Goal: Task Accomplishment & Management: Complete application form

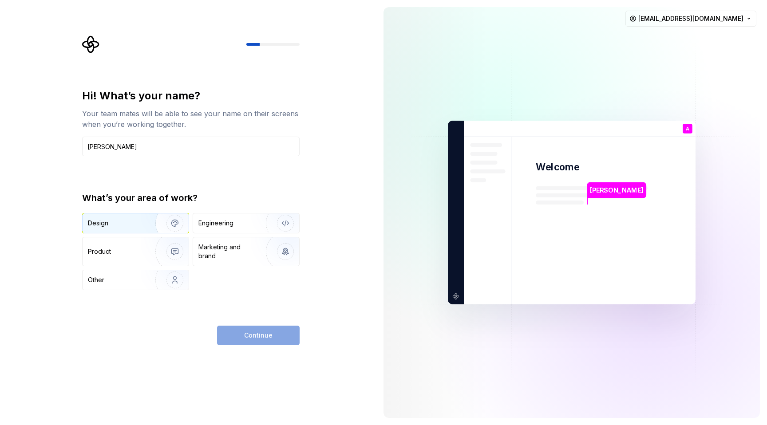
type input "Arielle Cerini"
click at [150, 218] on img "button" at bounding box center [169, 223] width 57 height 59
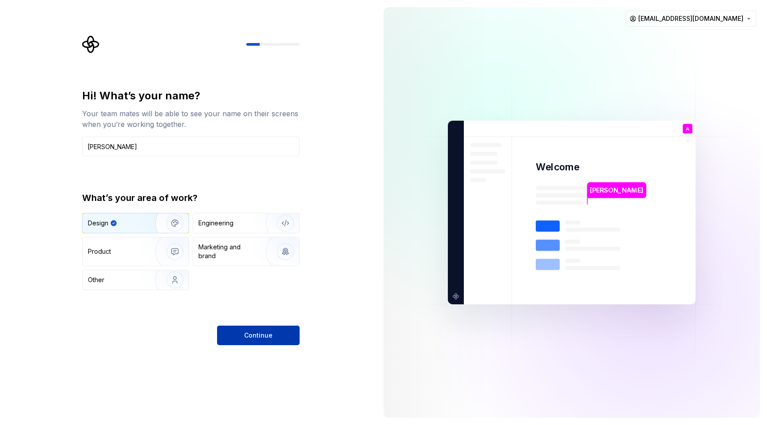
click at [247, 327] on button "Continue" at bounding box center [258, 336] width 83 height 20
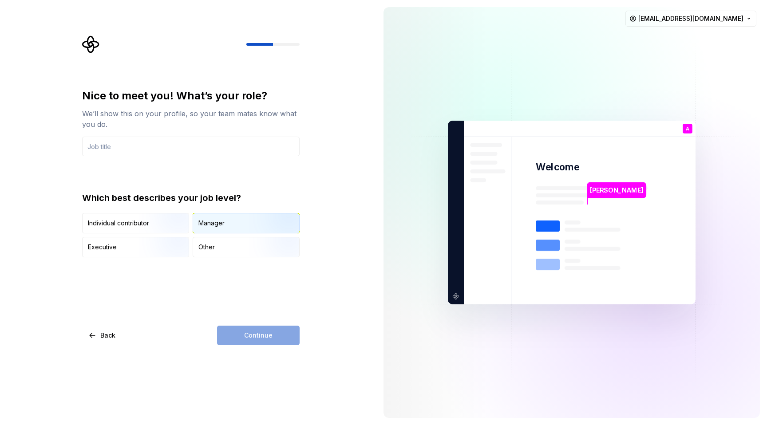
click at [269, 220] on img "button" at bounding box center [277, 234] width 57 height 59
click at [263, 328] on div "Continue" at bounding box center [258, 336] width 83 height 20
click at [221, 143] on input "text" at bounding box center [191, 147] width 218 height 20
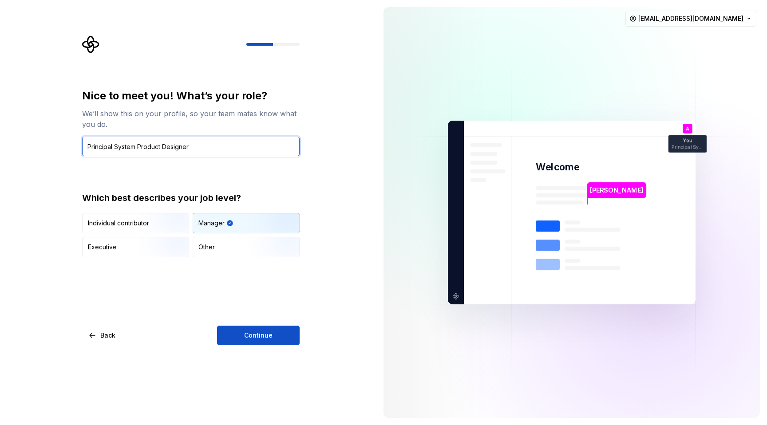
type input "Principal System Product Designer"
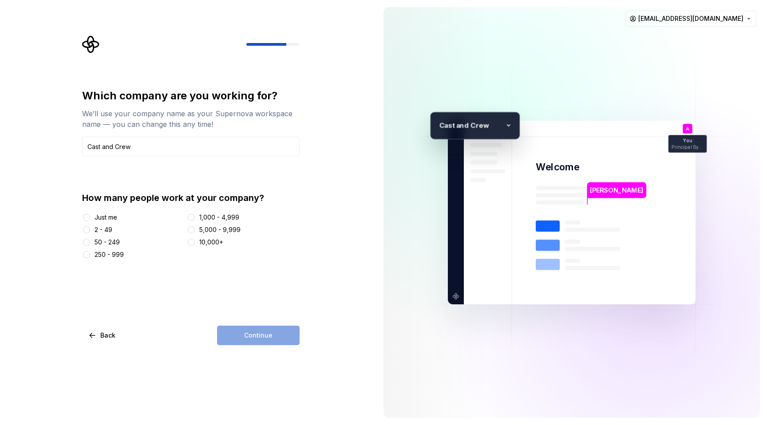
type input "Cast and Crew"
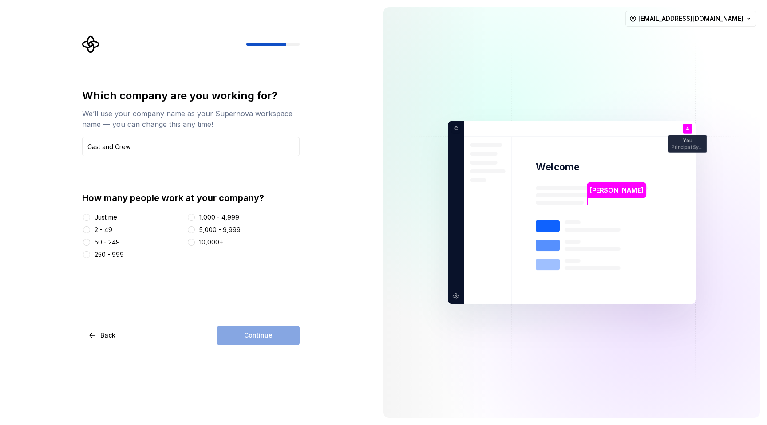
click at [104, 230] on div "2 - 49" at bounding box center [104, 230] width 18 height 9
click at [90, 230] on button "2 - 49" at bounding box center [86, 229] width 7 height 7
click at [245, 344] on button "Continue" at bounding box center [258, 336] width 83 height 20
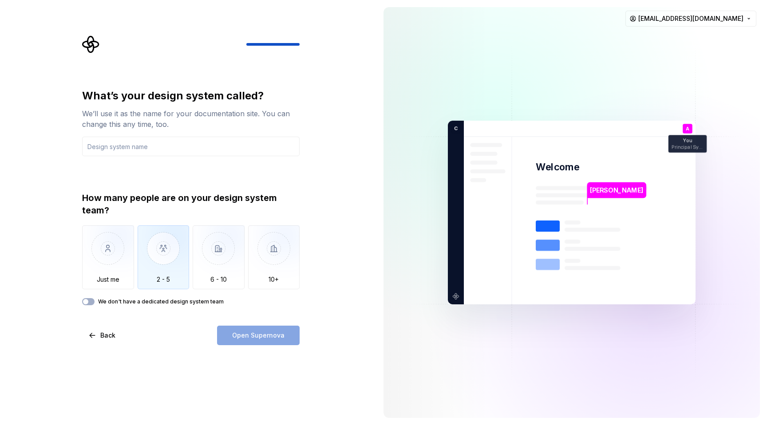
click at [166, 268] on img "button" at bounding box center [164, 255] width 52 height 59
click at [209, 140] on input "text" at bounding box center [191, 147] width 218 height 20
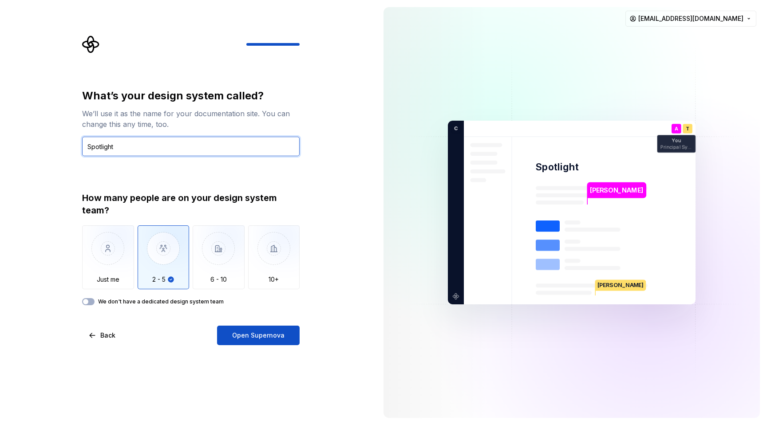
type input "Spotlight"
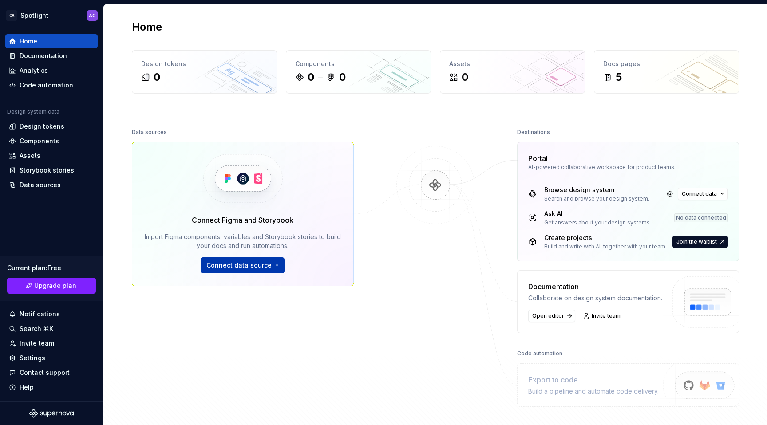
click at [243, 269] on span "Connect data source" at bounding box center [238, 265] width 65 height 9
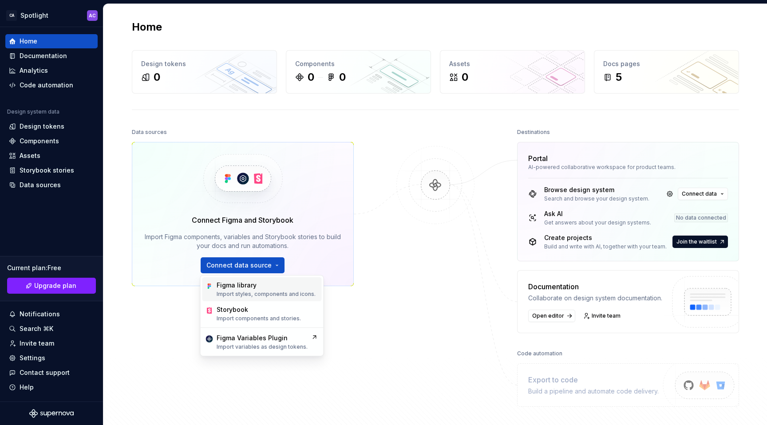
click at [249, 286] on div "Figma library" at bounding box center [237, 285] width 40 height 9
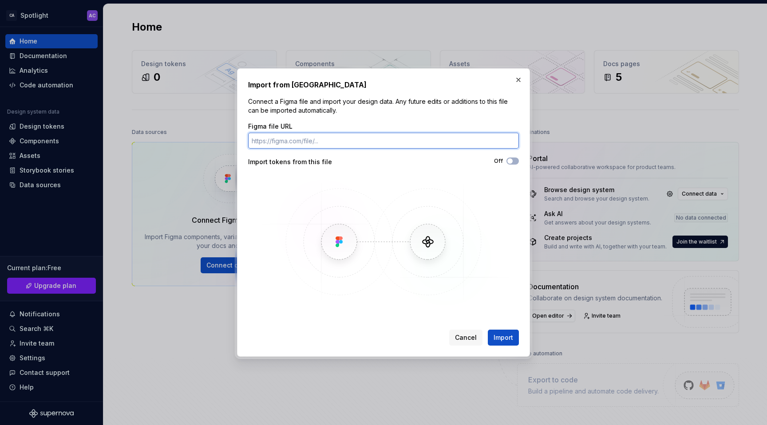
paste input "https://www.figma.com/design/4m45FETTen1cSEtfXHiarm/FOUNDATIONS---COLOR-TEST--D…"
type input "https://www.figma.com/design/4m45FETTen1cSEtfXHiarm/FOUNDATIONS---COLOR-TEST--D…"
click at [488, 330] on button "Import" at bounding box center [503, 338] width 31 height 16
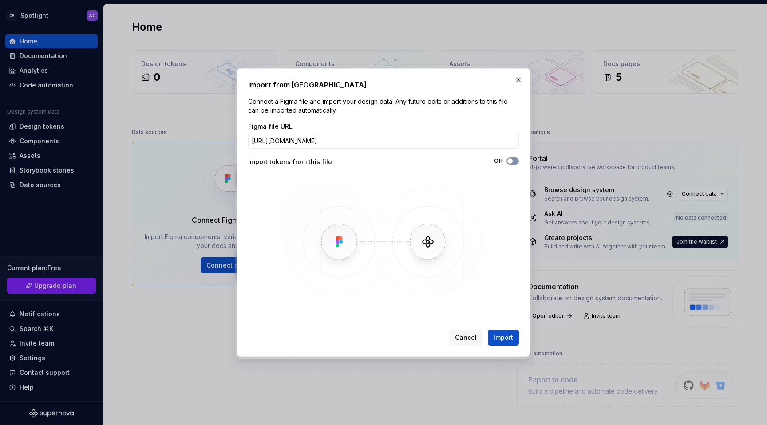
scroll to position [0, 0]
click at [516, 161] on button "Off" at bounding box center [513, 161] width 12 height 7
click at [507, 335] on span "Import" at bounding box center [504, 337] width 20 height 9
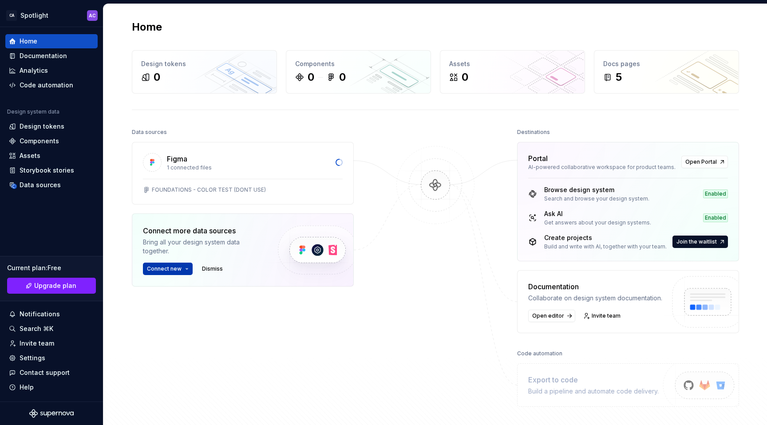
click at [174, 271] on span "Connect new" at bounding box center [164, 268] width 35 height 7
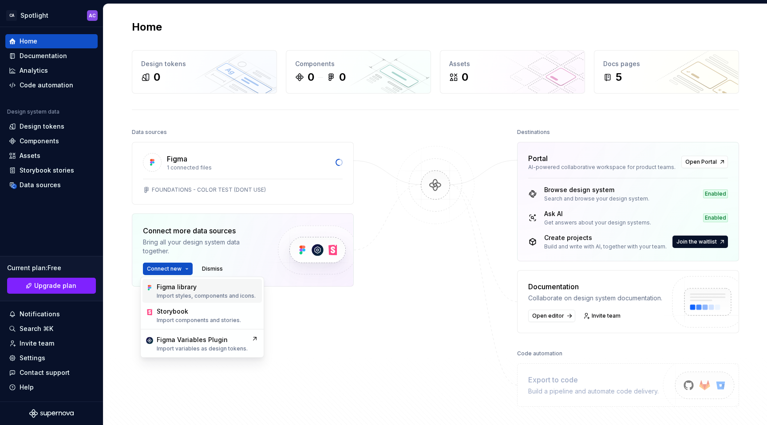
click at [175, 289] on div "Figma library" at bounding box center [177, 287] width 40 height 9
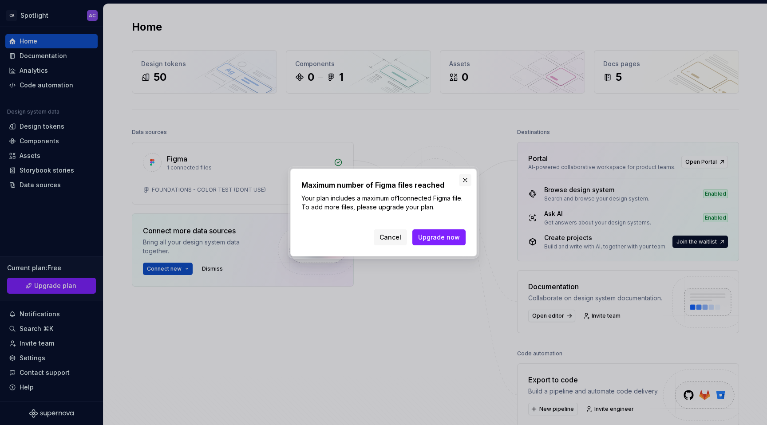
click at [467, 180] on button "button" at bounding box center [465, 180] width 12 height 12
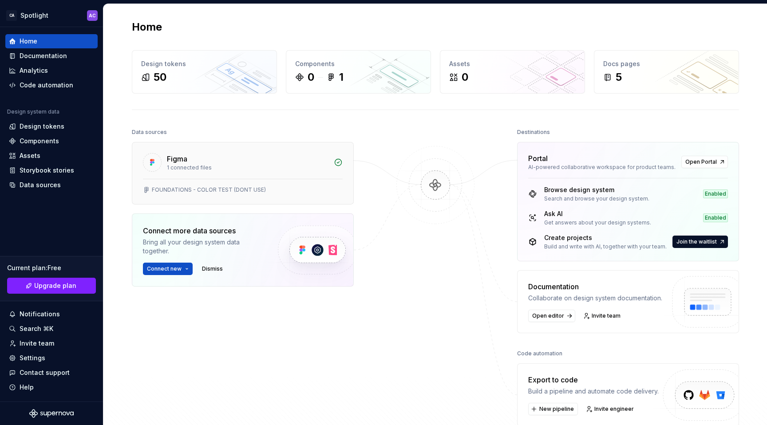
click at [326, 164] on div "Figma 1 connected files" at bounding box center [242, 161] width 221 height 36
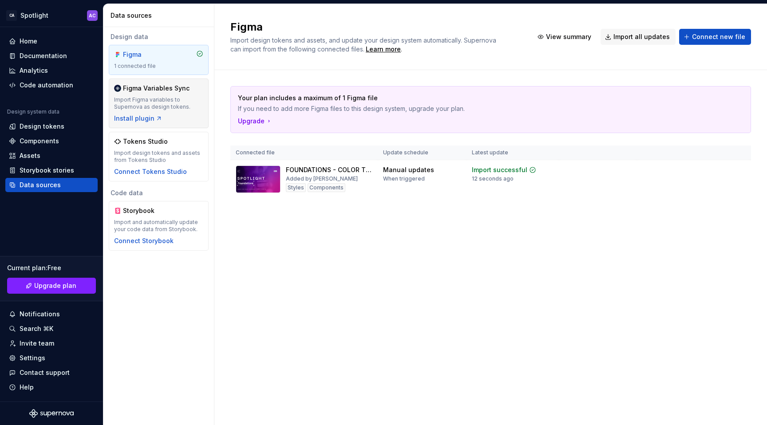
click at [182, 103] on div "Import Figma variables to Supernova as design tokens." at bounding box center [158, 103] width 89 height 14
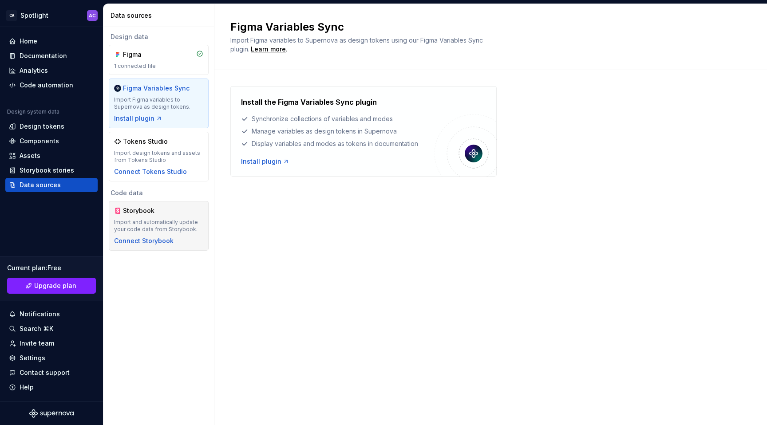
click at [123, 222] on div "Import and automatically update your code data from Storybook." at bounding box center [158, 226] width 89 height 14
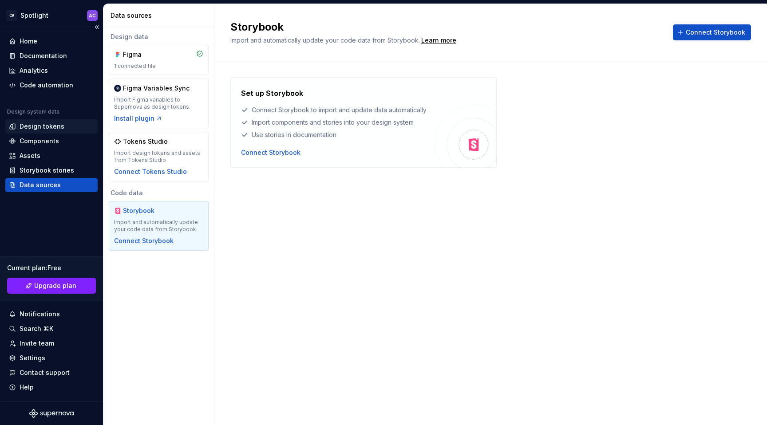
click at [40, 131] on div "Design tokens" at bounding box center [51, 126] width 92 height 14
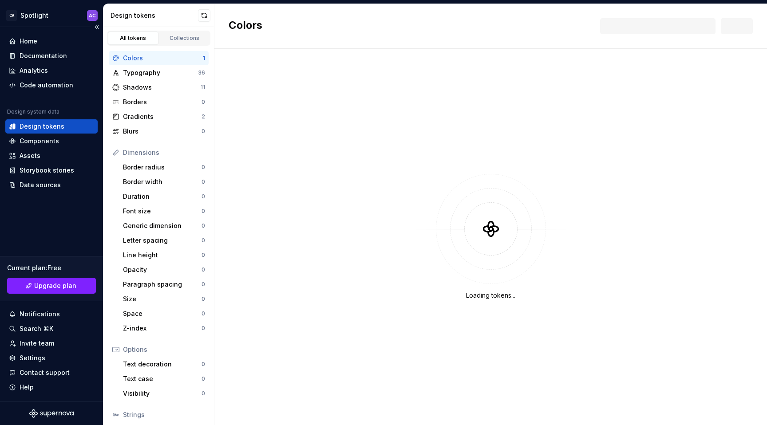
click at [40, 131] on div "Design tokens" at bounding box center [42, 126] width 45 height 9
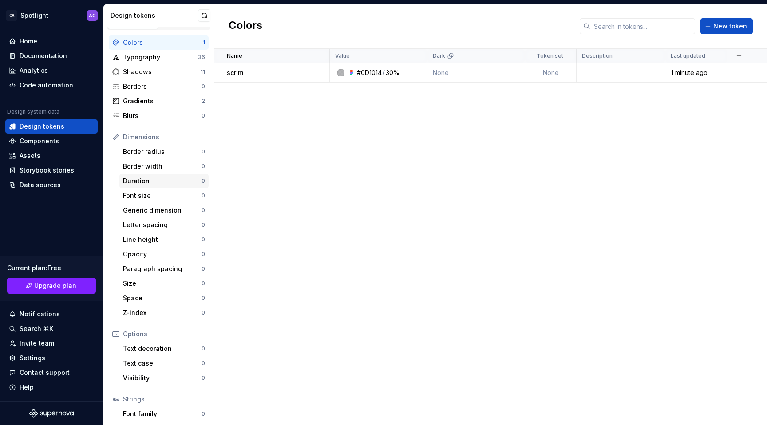
scroll to position [61, 0]
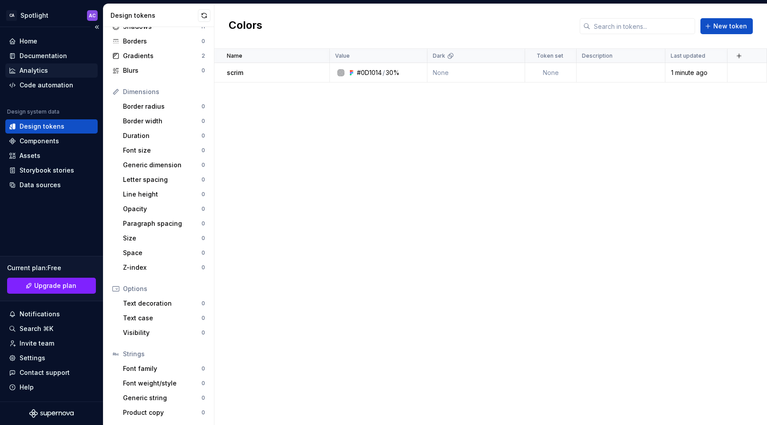
click at [55, 74] on div "Analytics" at bounding box center [51, 70] width 85 height 9
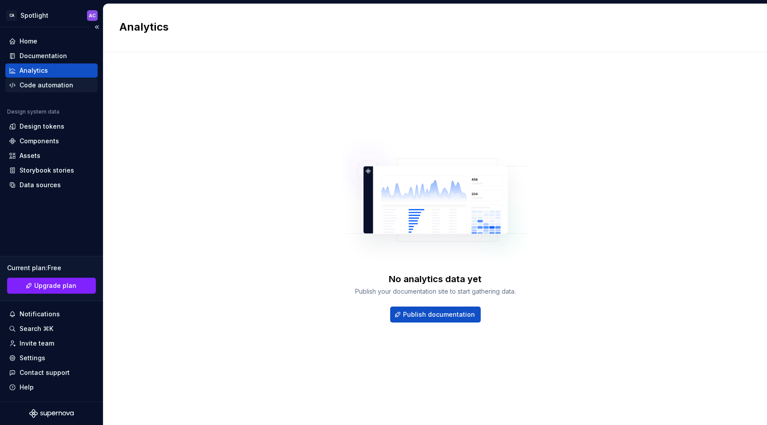
click at [54, 86] on div "Code automation" at bounding box center [47, 85] width 54 height 9
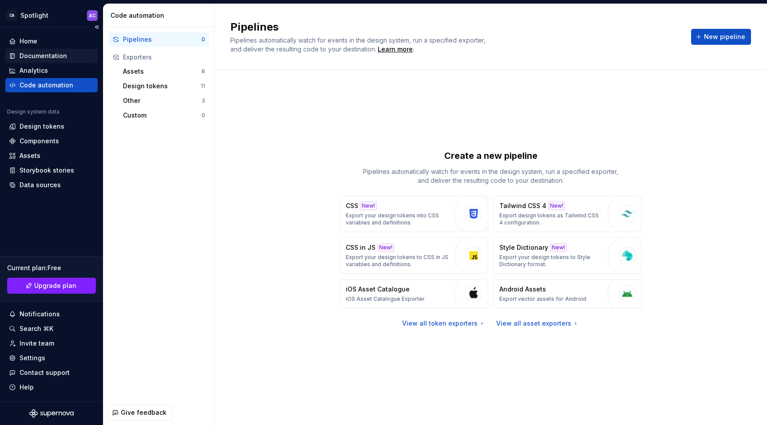
click at [52, 54] on div "Documentation" at bounding box center [44, 55] width 48 height 9
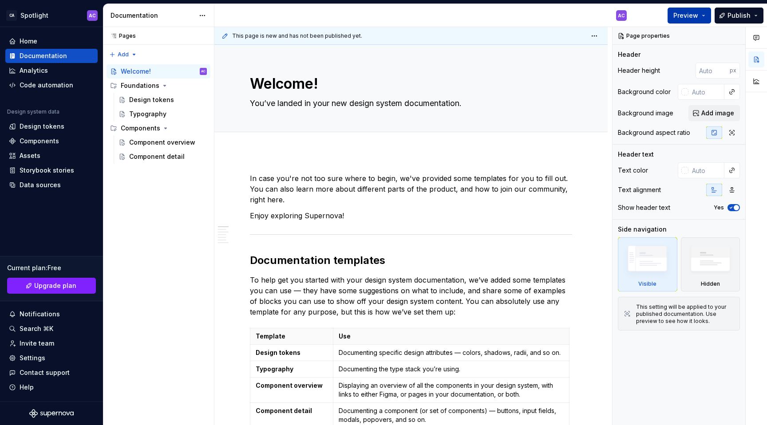
click at [690, 13] on span "Preview" at bounding box center [685, 15] width 25 height 9
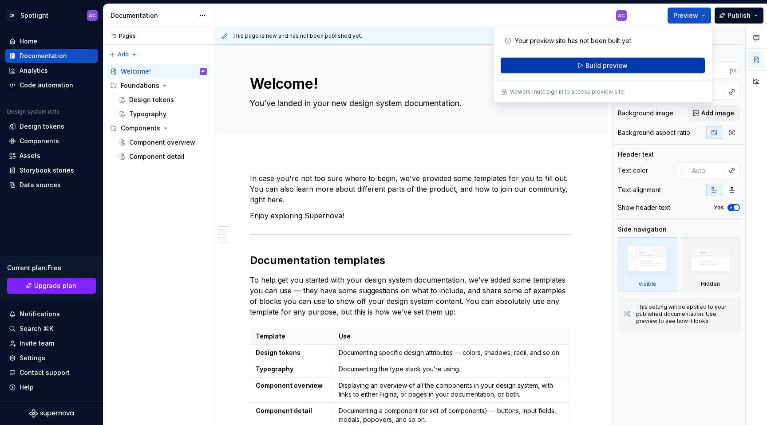
click at [629, 62] on button "Build preview" at bounding box center [603, 66] width 204 height 16
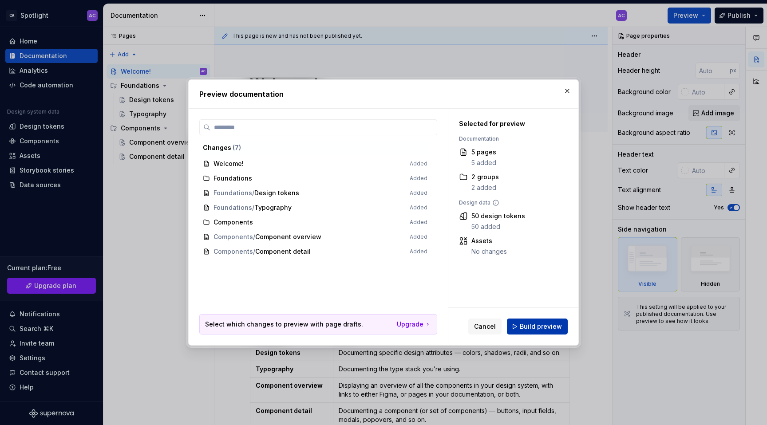
click at [528, 326] on span "Build preview" at bounding box center [541, 326] width 42 height 9
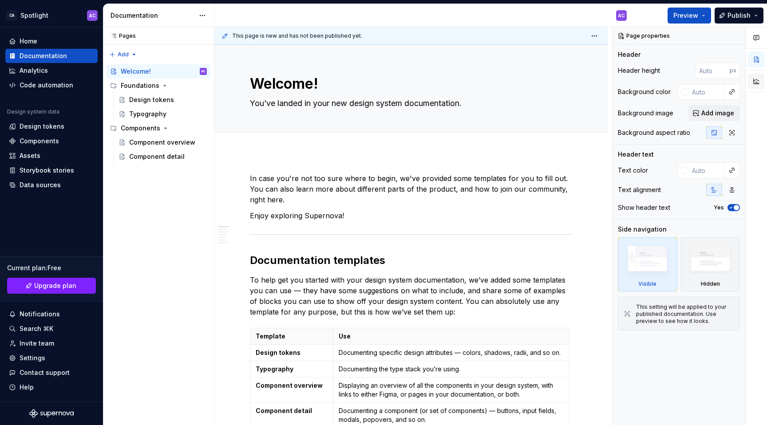
click at [756, 81] on button "button" at bounding box center [756, 81] width 16 height 16
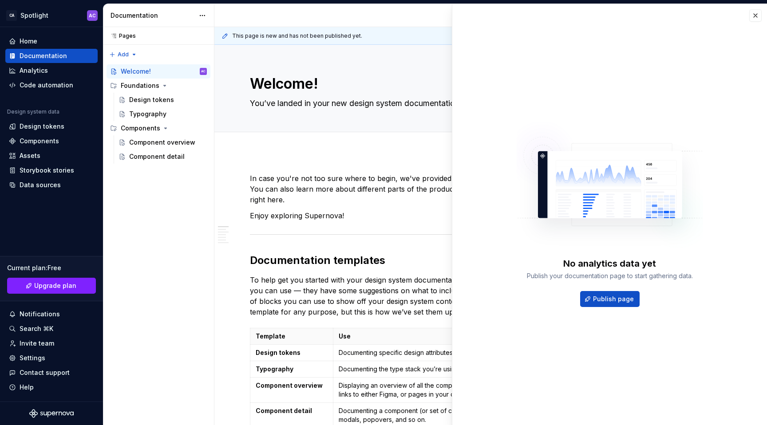
click at [748, 22] on div "No analytics data yet Publish your documentation page to start gathering data. …" at bounding box center [609, 214] width 315 height 421
click at [755, 11] on button "button" at bounding box center [755, 15] width 12 height 12
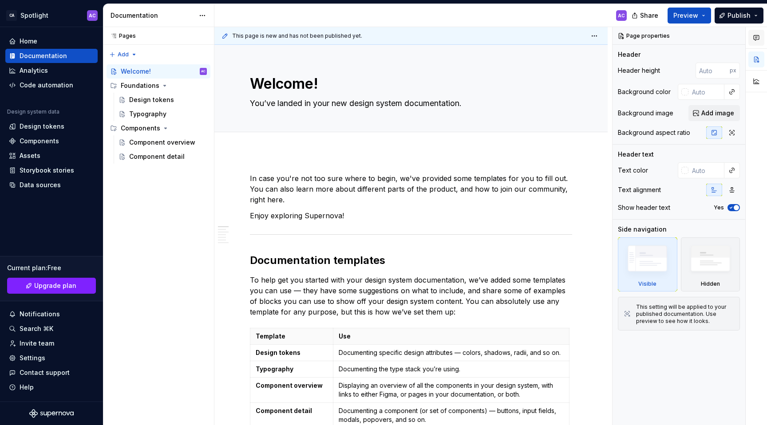
click at [757, 39] on icon "button" at bounding box center [756, 38] width 5 height 5
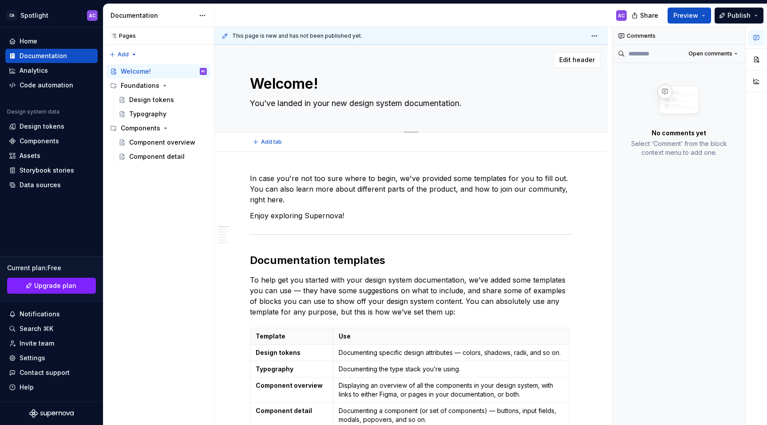
click at [596, 71] on div "Welcome! You’ve landed in your new design system documentation. Edit header" at bounding box center [410, 88] width 393 height 87
click at [698, 19] on span "Preview" at bounding box center [685, 15] width 25 height 9
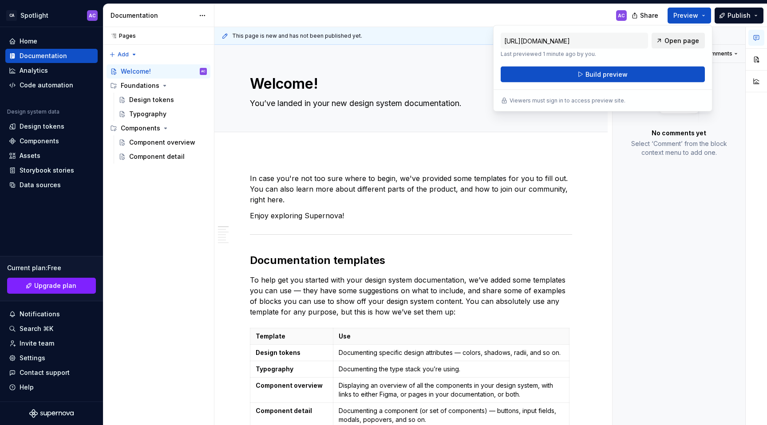
click at [669, 38] on span "Open page" at bounding box center [682, 40] width 35 height 9
type textarea "*"
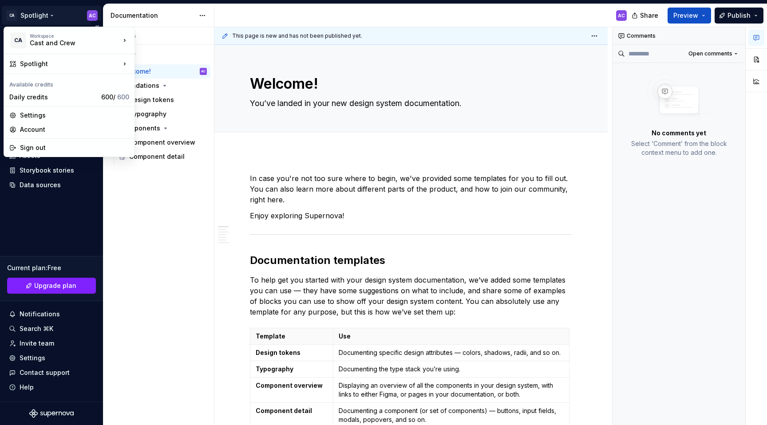
click at [35, 20] on html "CA Spotlight AC Home Documentation Analytics Code automation Design system data…" at bounding box center [383, 212] width 767 height 425
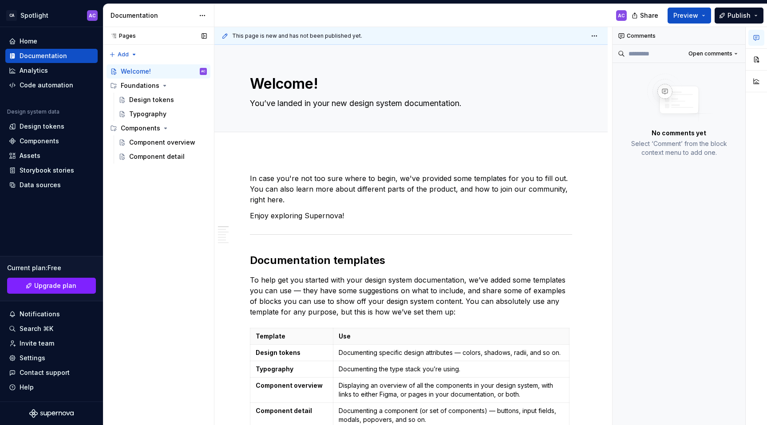
click at [147, 253] on div "Pages Pages Add Accessibility guide for tree Page tree. Navigate the tree with …" at bounding box center [158, 226] width 111 height 399
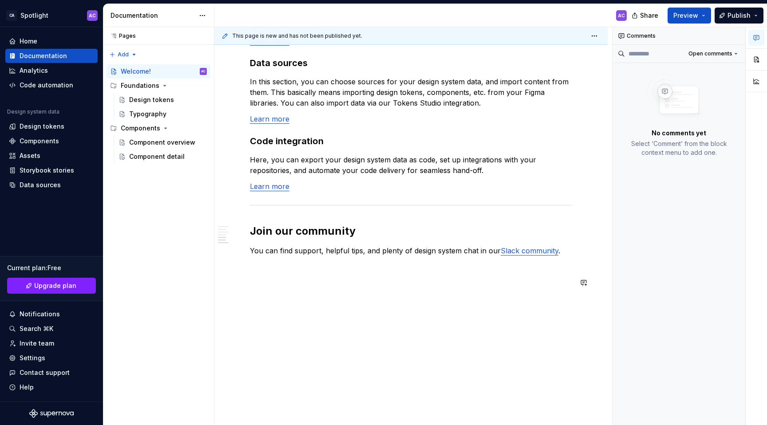
scroll to position [713, 0]
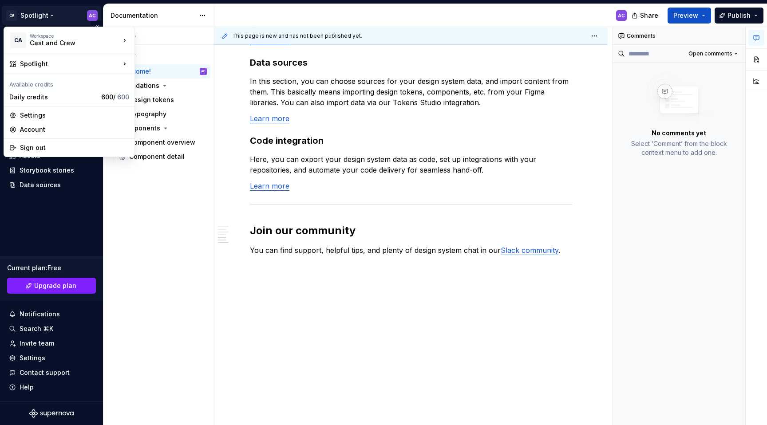
click at [50, 13] on html "CA Spotlight AC Home Documentation Analytics Code automation Design system data…" at bounding box center [383, 212] width 767 height 425
click at [40, 68] on div "Spotlight" at bounding box center [70, 63] width 100 height 9
click at [31, 7] on html "CA Spotlight AC Home Documentation Analytics Code automation Design system data…" at bounding box center [383, 212] width 767 height 425
click at [91, 16] on html "CA Spotlight AC Home Documentation Analytics Code automation Design system data…" at bounding box center [383, 212] width 767 height 425
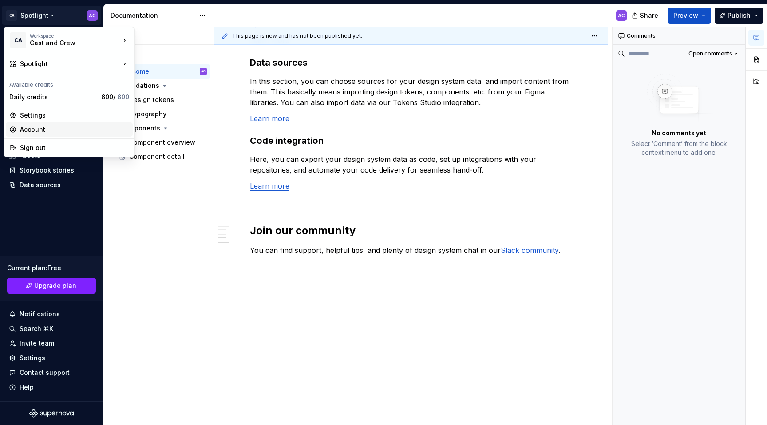
click at [69, 128] on div "Account" at bounding box center [74, 129] width 109 height 9
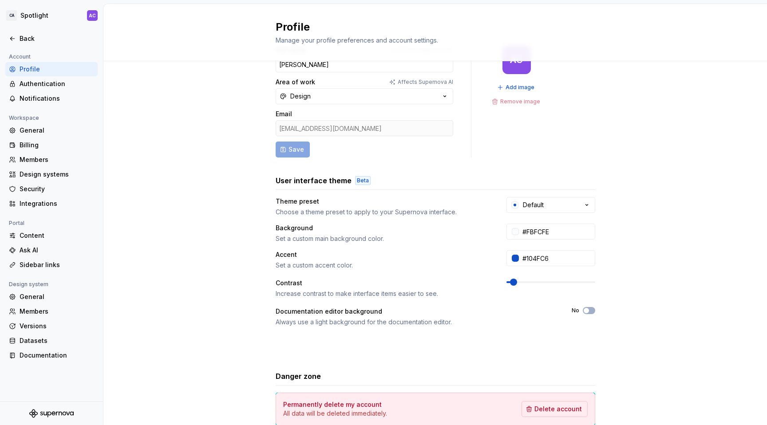
scroll to position [32, 0]
click at [33, 248] on div "Ask AI" at bounding box center [57, 250] width 75 height 9
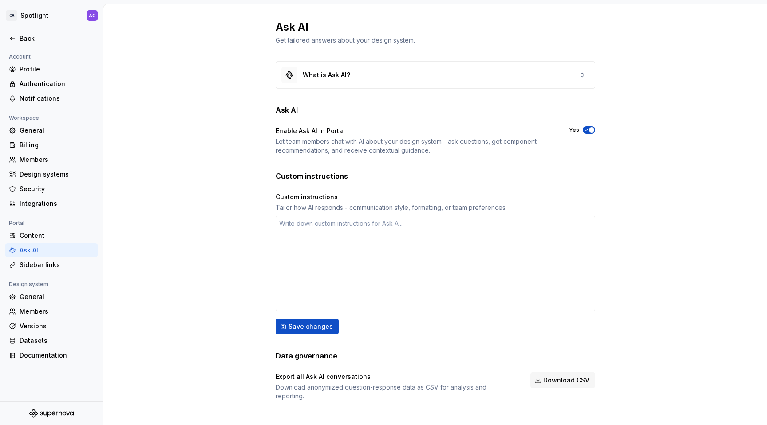
scroll to position [16, 0]
type textarea "*"
